Goal: Task Accomplishment & Management: Use online tool/utility

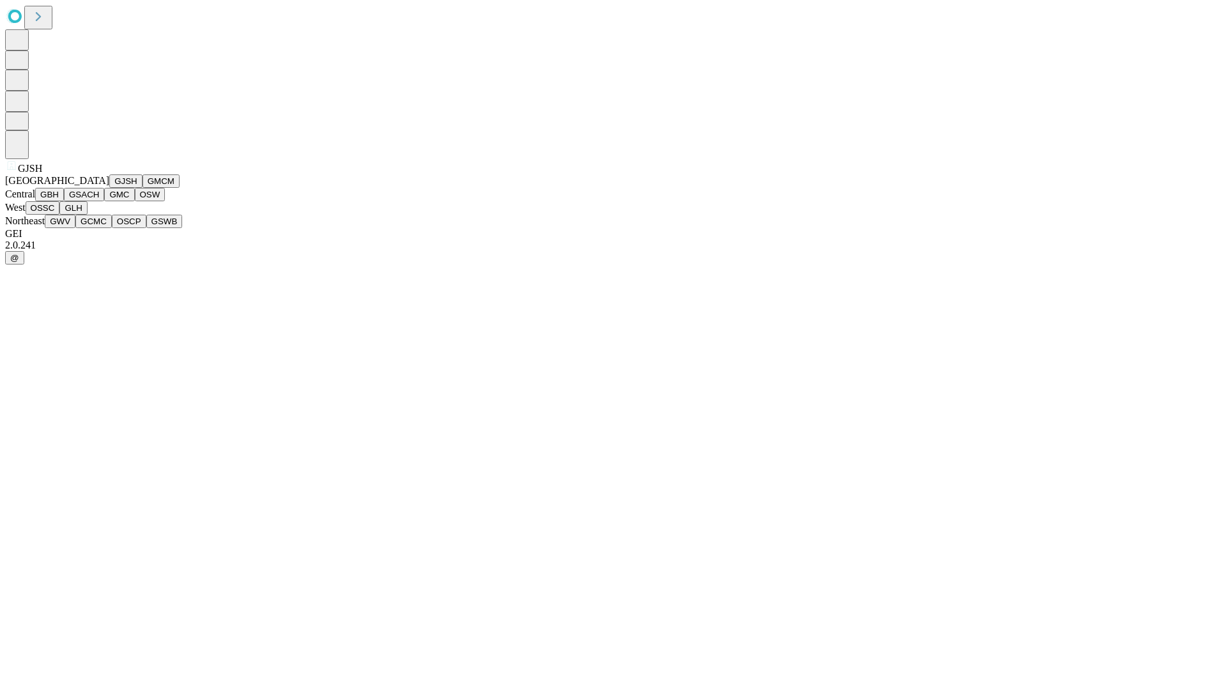
click at [109, 188] on button "GJSH" at bounding box center [125, 180] width 33 height 13
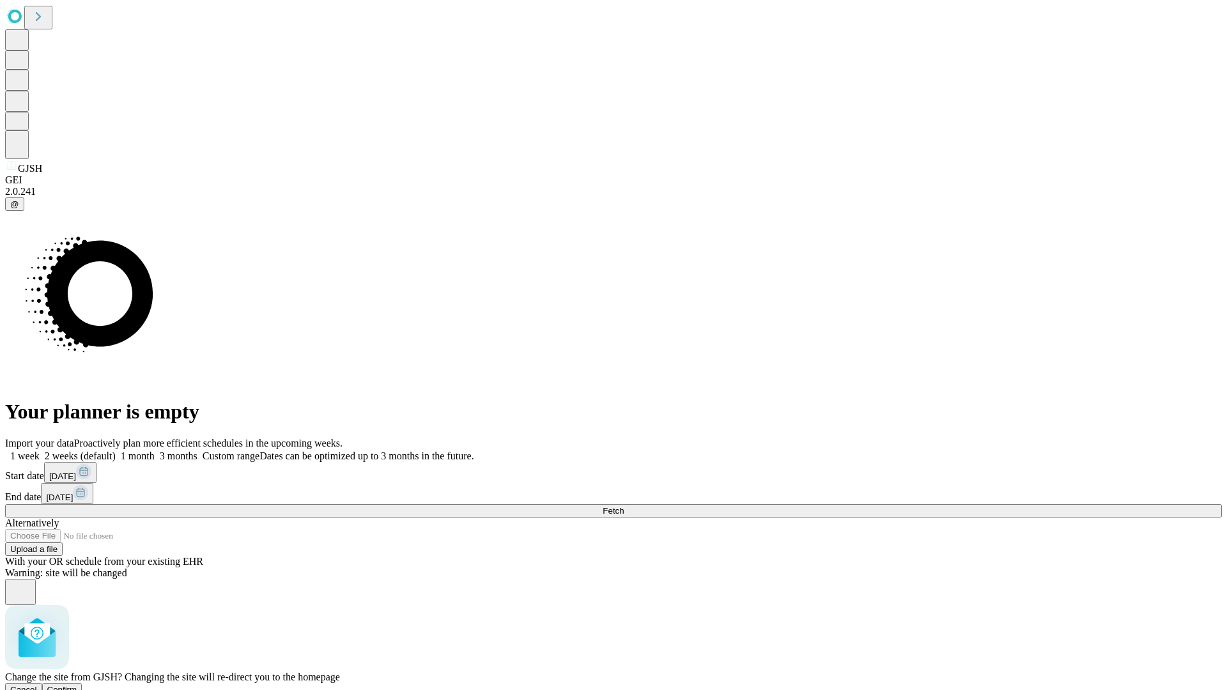
click at [77, 685] on span "Confirm" at bounding box center [62, 690] width 30 height 10
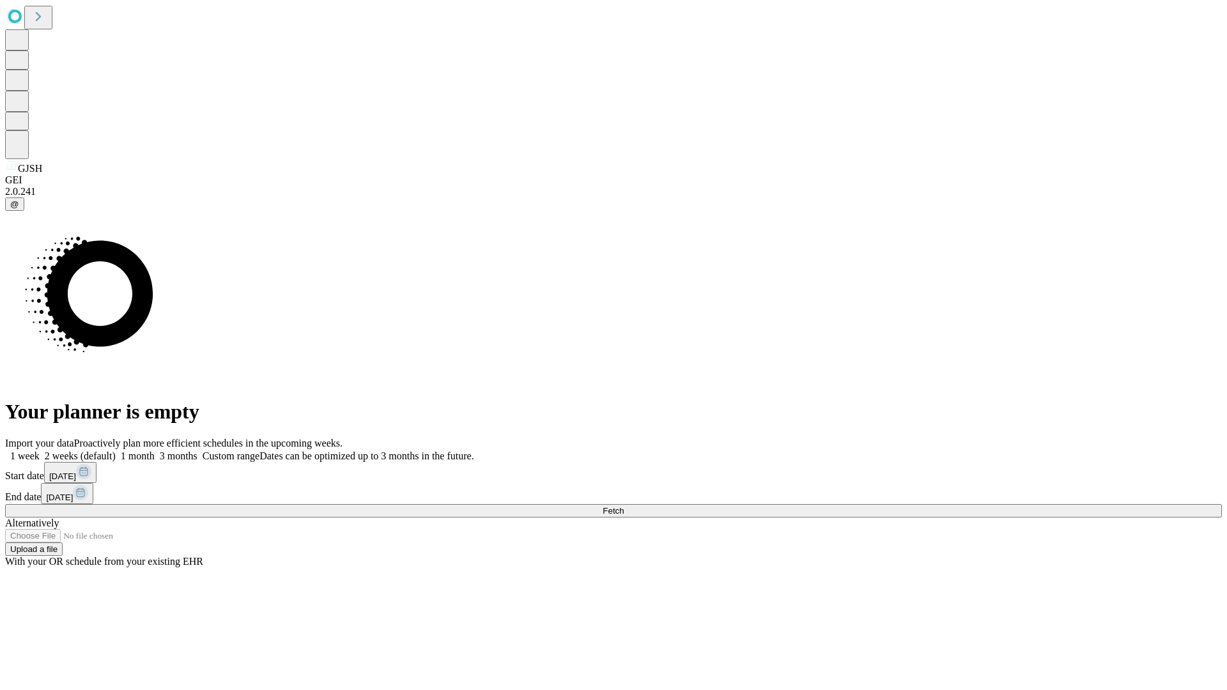
click at [116, 451] on label "2 weeks (default)" at bounding box center [78, 456] width 76 height 11
click at [624, 506] on span "Fetch" at bounding box center [613, 511] width 21 height 10
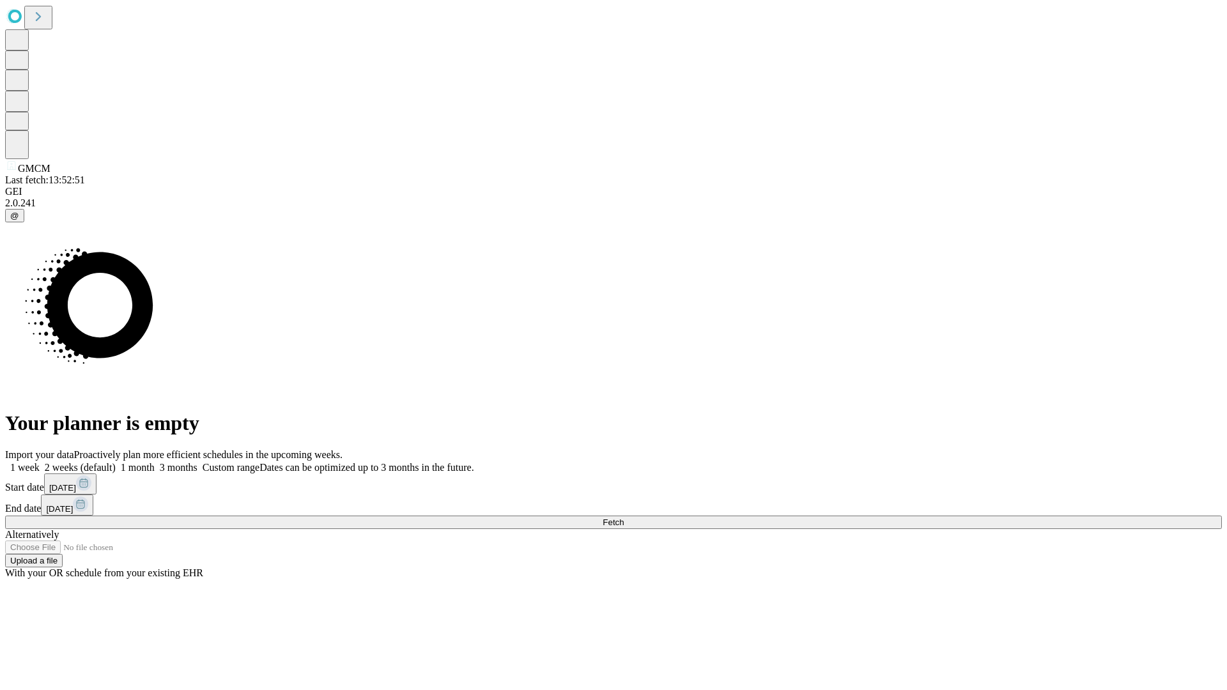
click at [116, 462] on label "2 weeks (default)" at bounding box center [78, 467] width 76 height 11
click at [624, 518] on span "Fetch" at bounding box center [613, 523] width 21 height 10
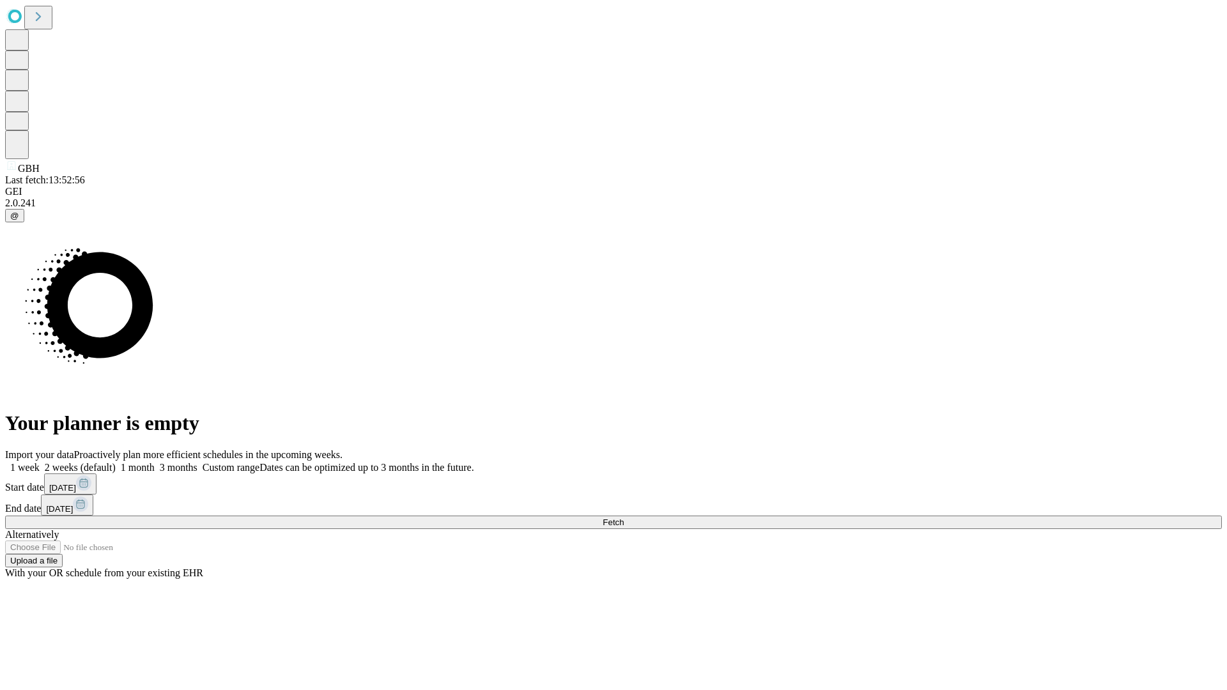
click at [116, 462] on label "2 weeks (default)" at bounding box center [78, 467] width 76 height 11
click at [624, 518] on span "Fetch" at bounding box center [613, 523] width 21 height 10
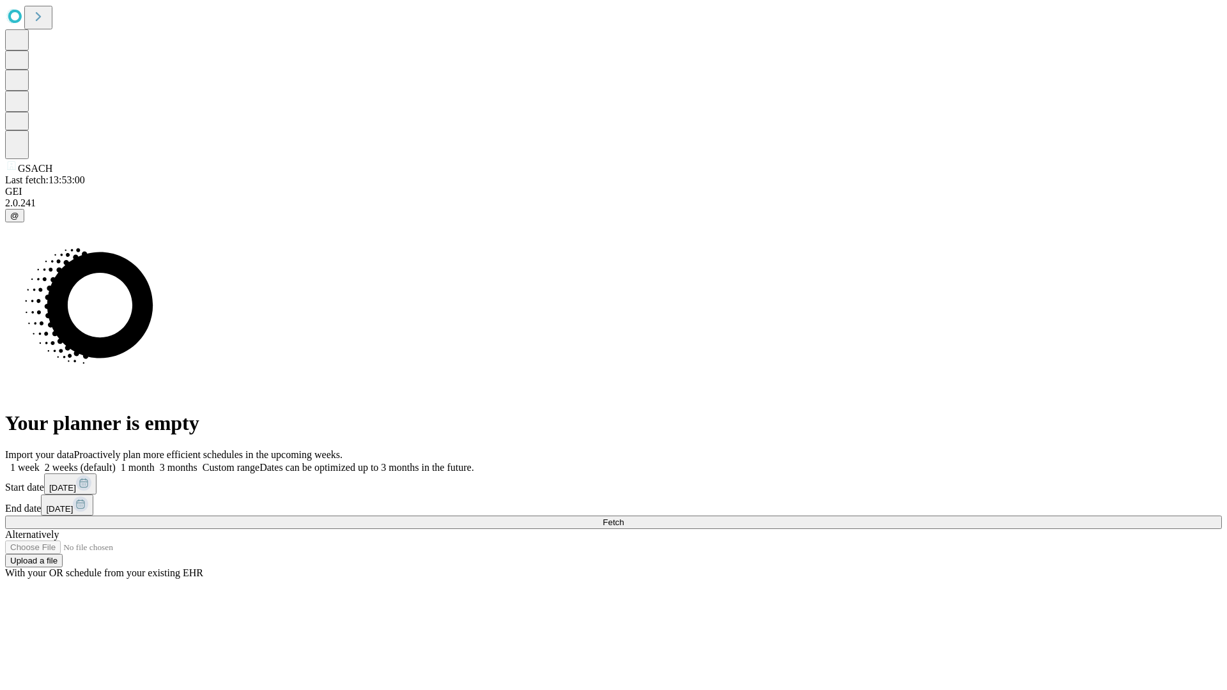
click at [116, 462] on label "2 weeks (default)" at bounding box center [78, 467] width 76 height 11
click at [624, 518] on span "Fetch" at bounding box center [613, 523] width 21 height 10
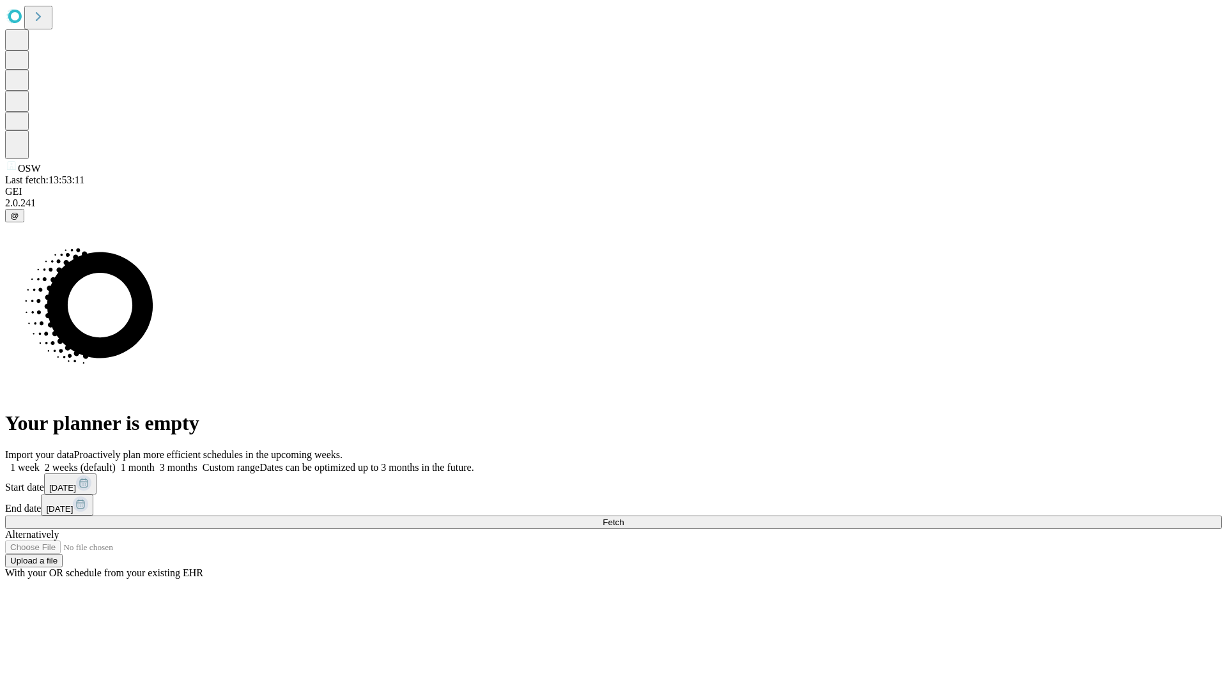
click at [116, 462] on label "2 weeks (default)" at bounding box center [78, 467] width 76 height 11
click at [624, 518] on span "Fetch" at bounding box center [613, 523] width 21 height 10
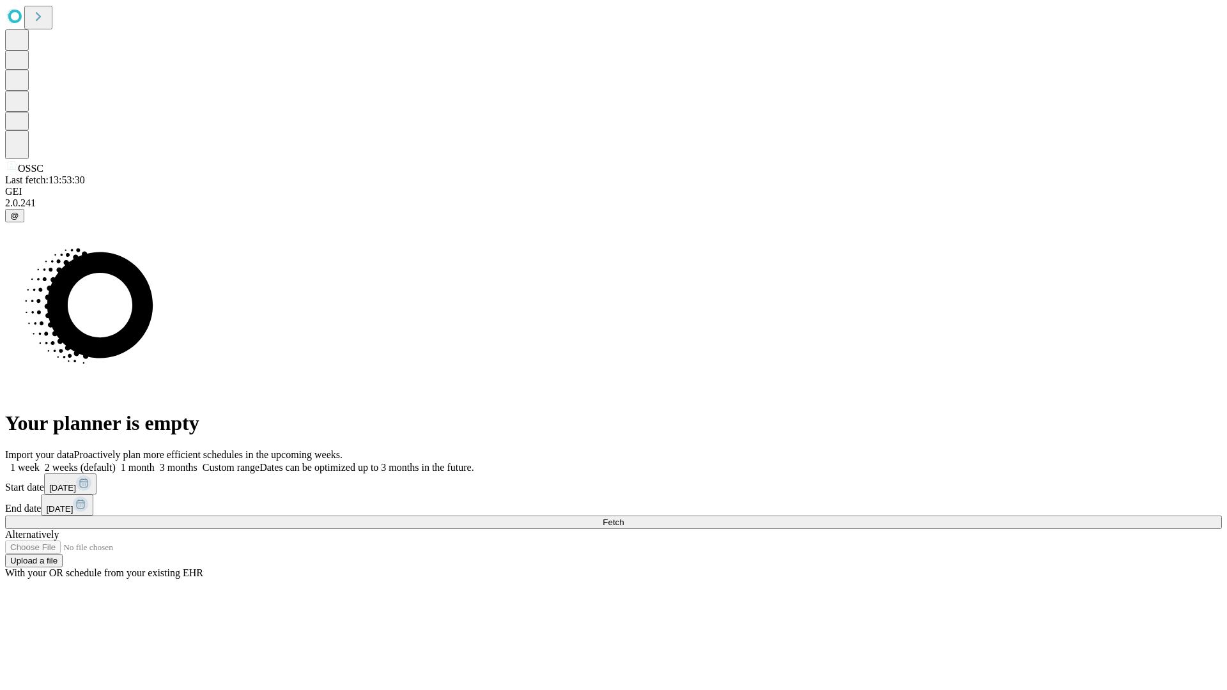
click at [624, 518] on span "Fetch" at bounding box center [613, 523] width 21 height 10
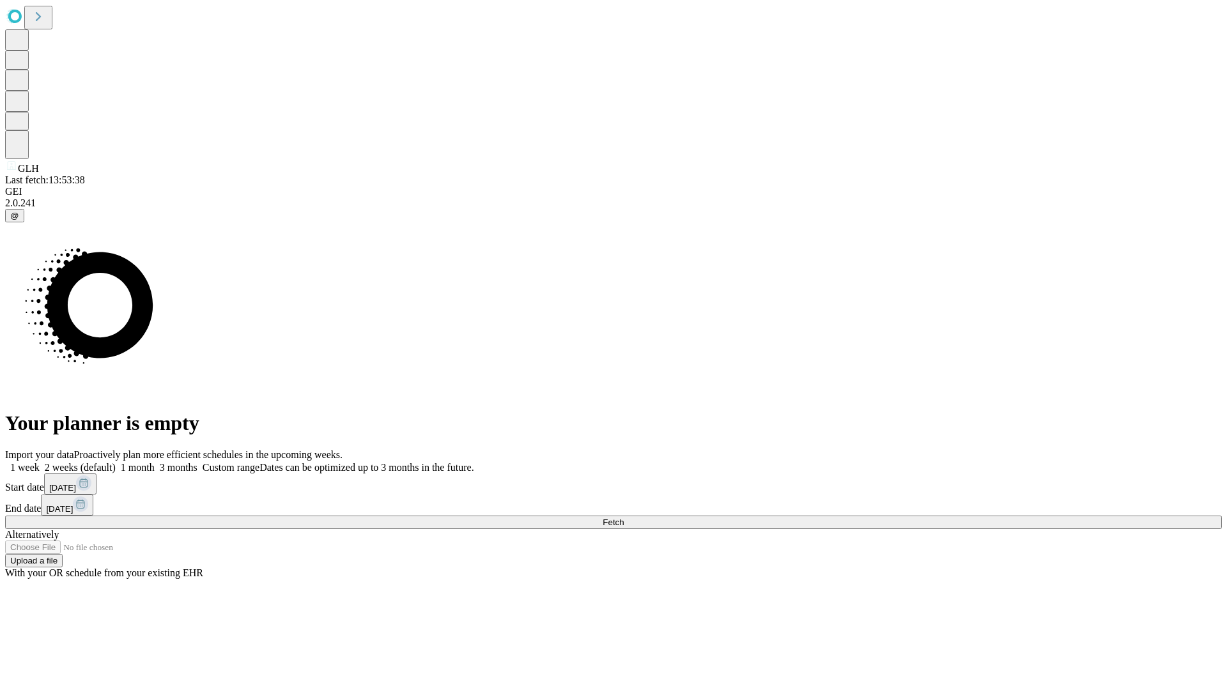
click at [116, 462] on label "2 weeks (default)" at bounding box center [78, 467] width 76 height 11
click at [624, 518] on span "Fetch" at bounding box center [613, 523] width 21 height 10
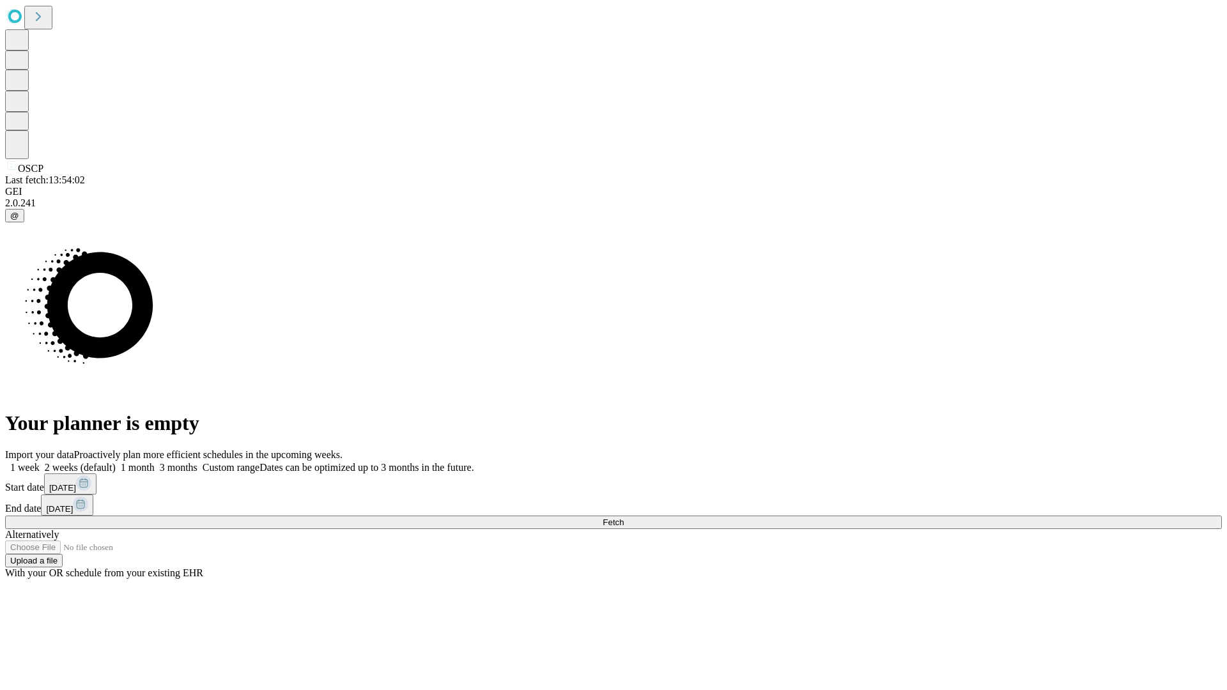
click at [116, 462] on label "2 weeks (default)" at bounding box center [78, 467] width 76 height 11
click at [624, 518] on span "Fetch" at bounding box center [613, 523] width 21 height 10
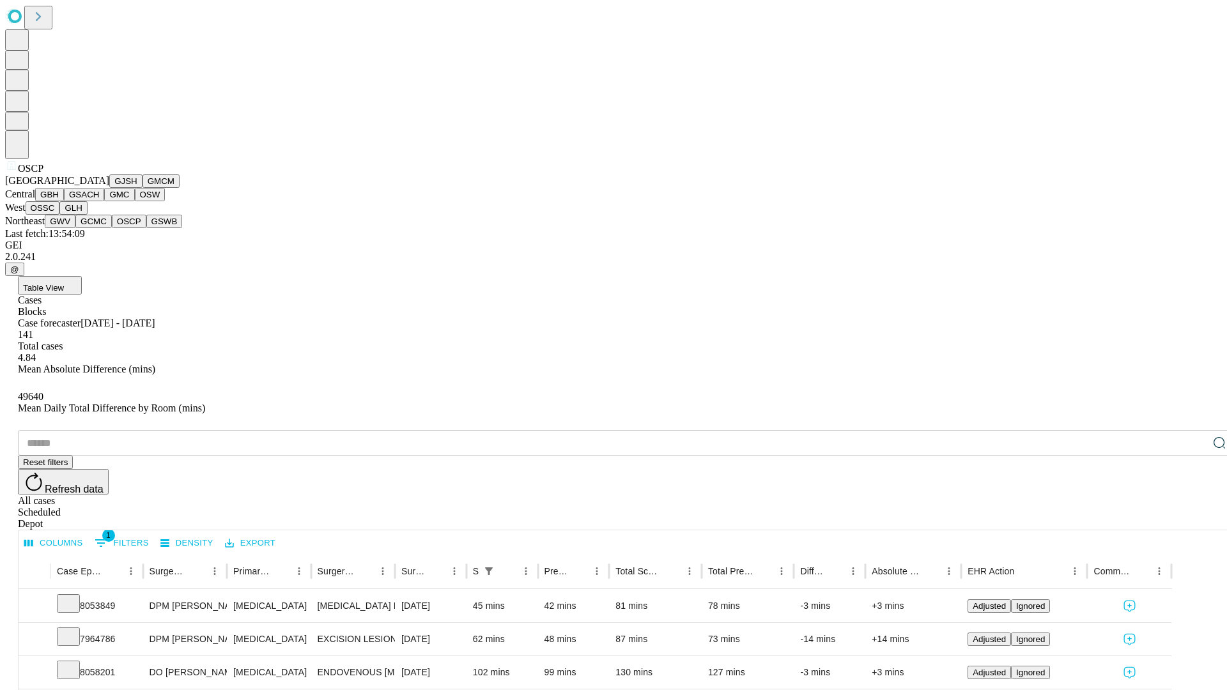
click at [146, 228] on button "GSWB" at bounding box center [164, 221] width 36 height 13
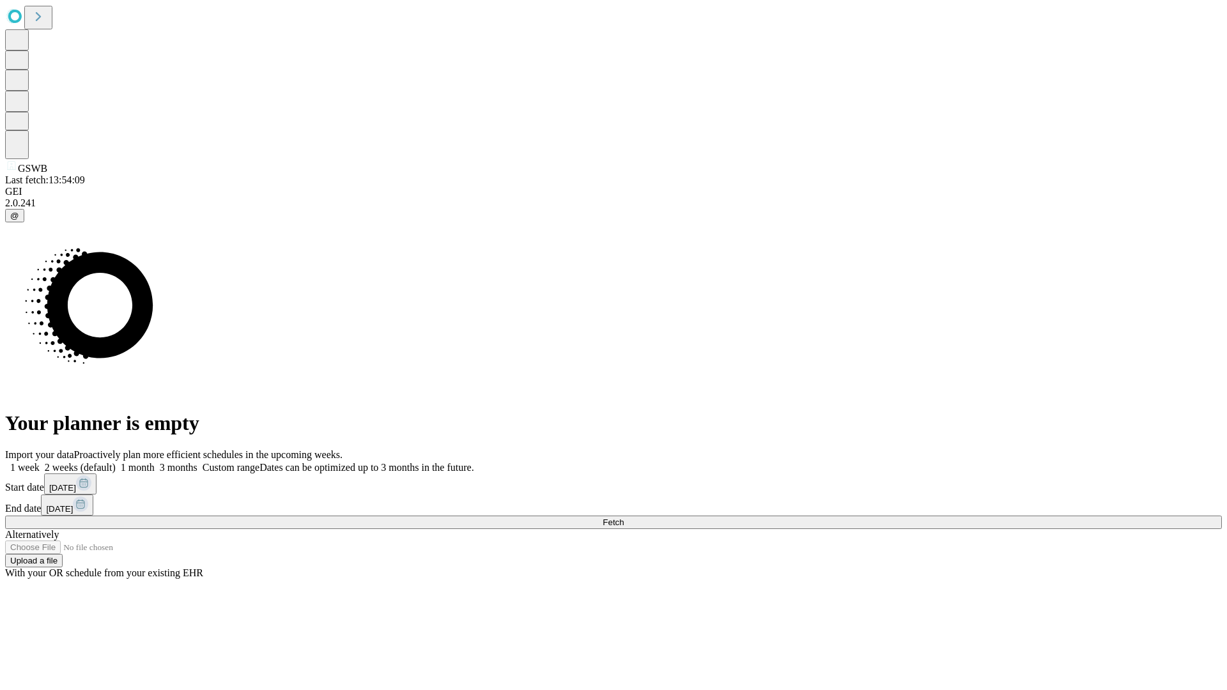
click at [116, 462] on label "2 weeks (default)" at bounding box center [78, 467] width 76 height 11
click at [624, 518] on span "Fetch" at bounding box center [613, 523] width 21 height 10
